Goal: Navigation & Orientation: Go to known website

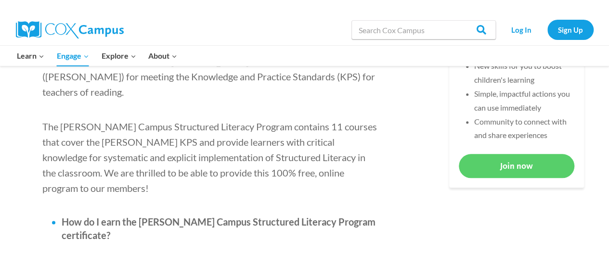
scroll to position [444, 0]
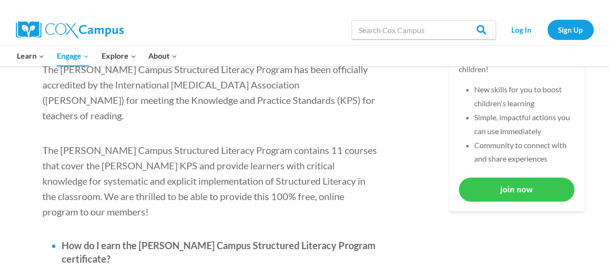
click at [532, 185] on link "Join now" at bounding box center [517, 190] width 116 height 24
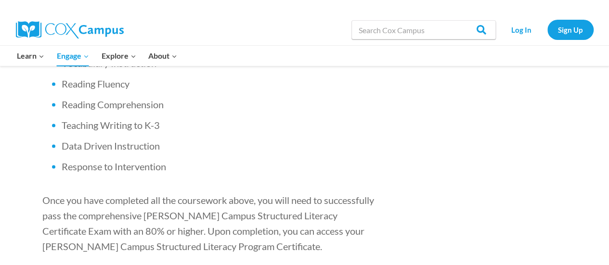
scroll to position [875, 0]
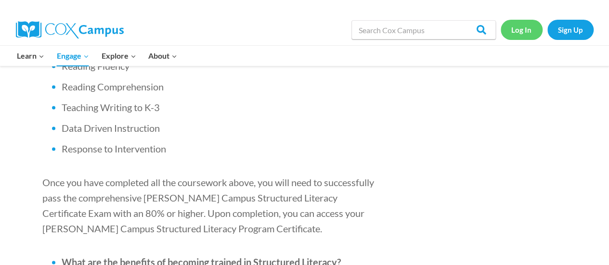
click at [529, 32] on link "Log In" at bounding box center [522, 30] width 42 height 20
